Goal: Task Accomplishment & Management: Manage account settings

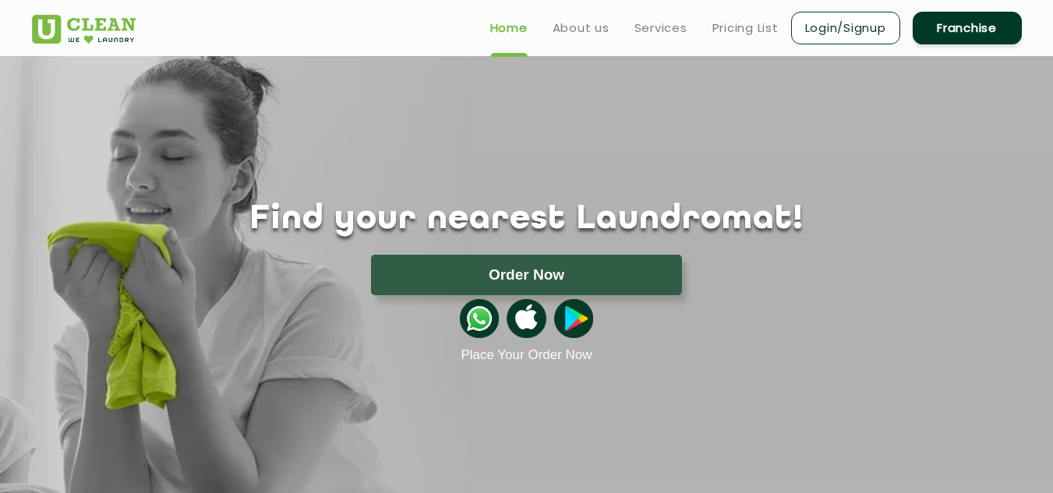
click at [857, 26] on link "Login/Signup" at bounding box center [845, 28] width 109 height 33
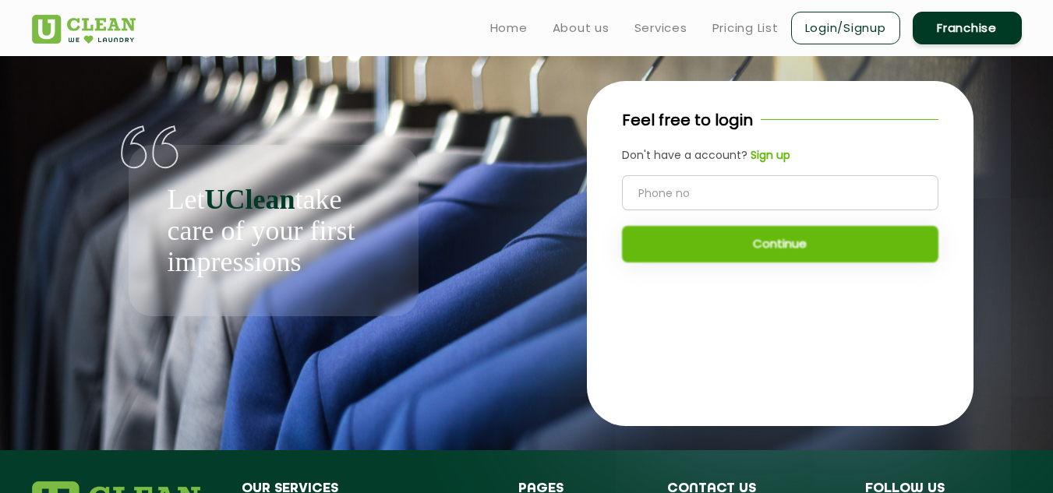
click at [481, 235] on div "Let UClean take care of your first impressions" at bounding box center [273, 186] width 483 height 260
